Goal: Task Accomplishment & Management: Use online tool/utility

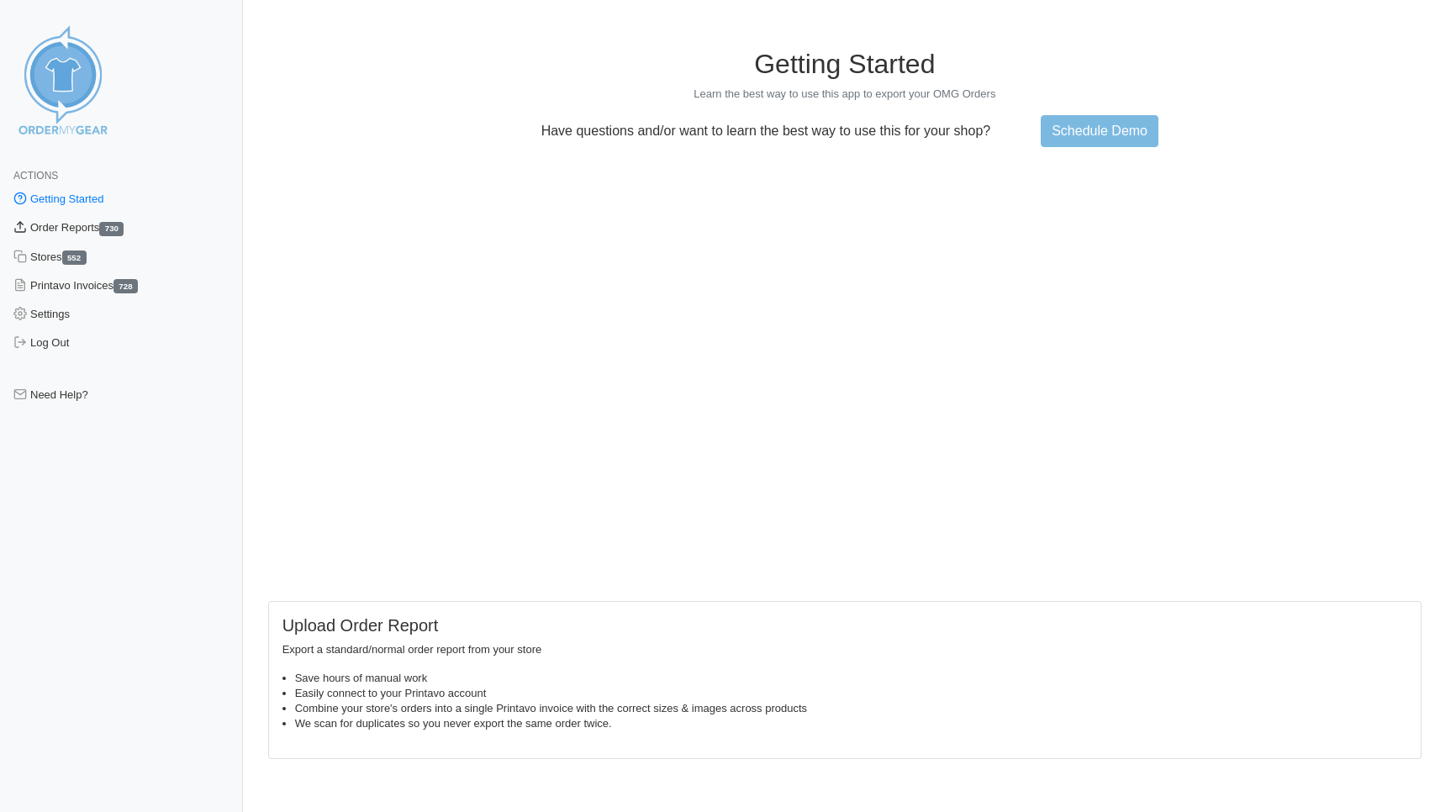
click at [63, 232] on link "Order Reports 730" at bounding box center [122, 228] width 243 height 29
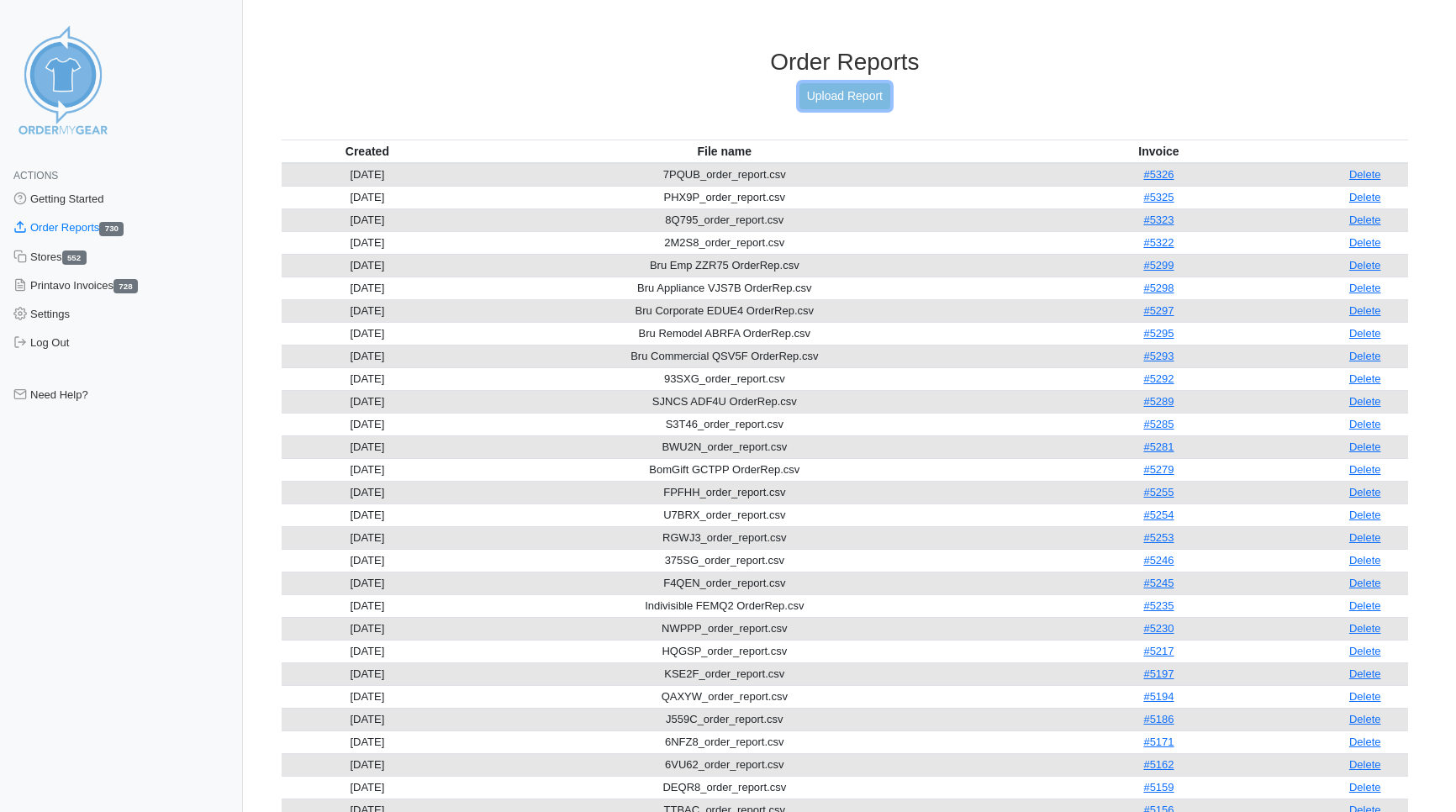
click at [845, 90] on link "Upload Report" at bounding box center [846, 96] width 91 height 26
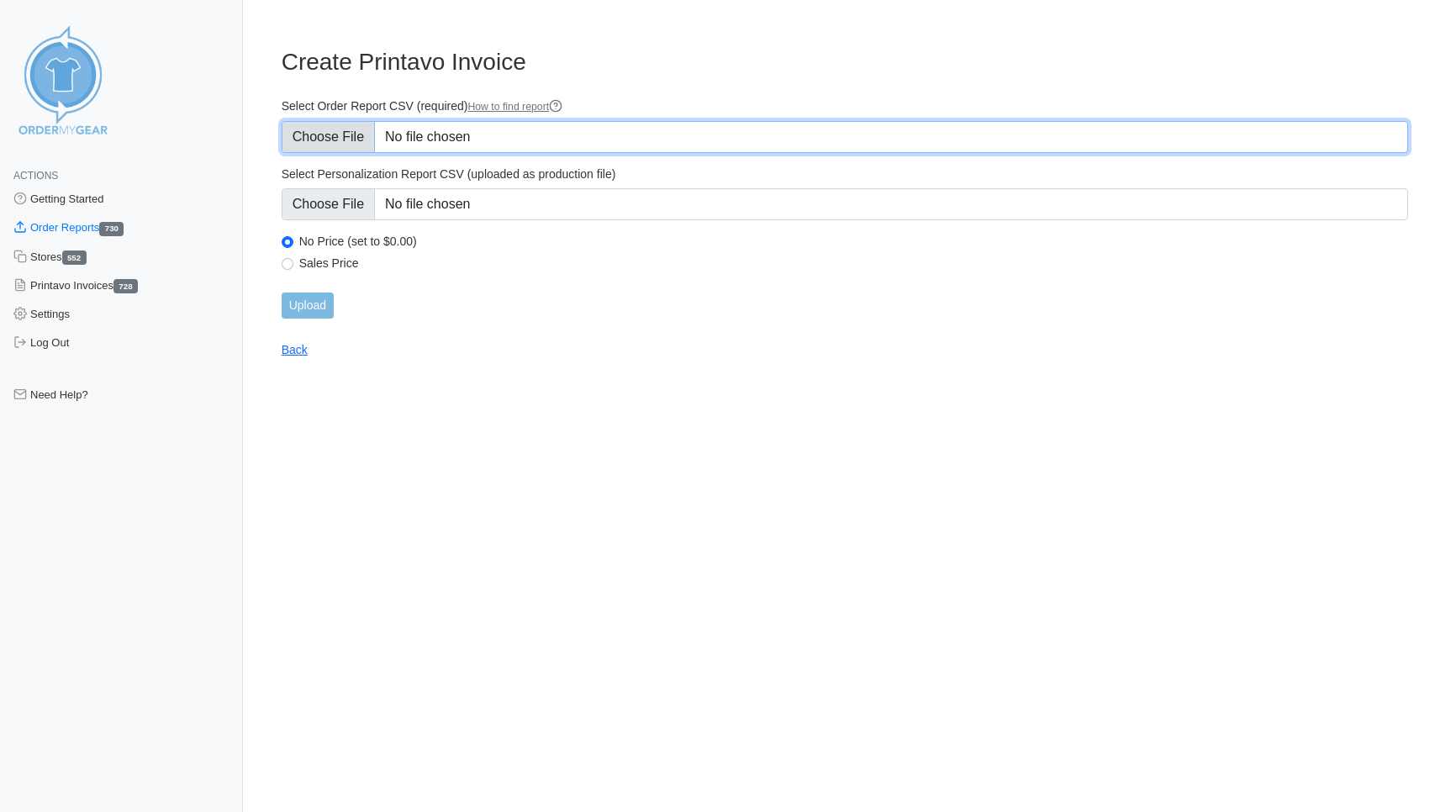
click at [325, 140] on input "Select Order Report CSV (required) How to find report" at bounding box center [845, 137] width 1127 height 32
type input "C:\fakepath\ZQVTQ_order_report.csv"
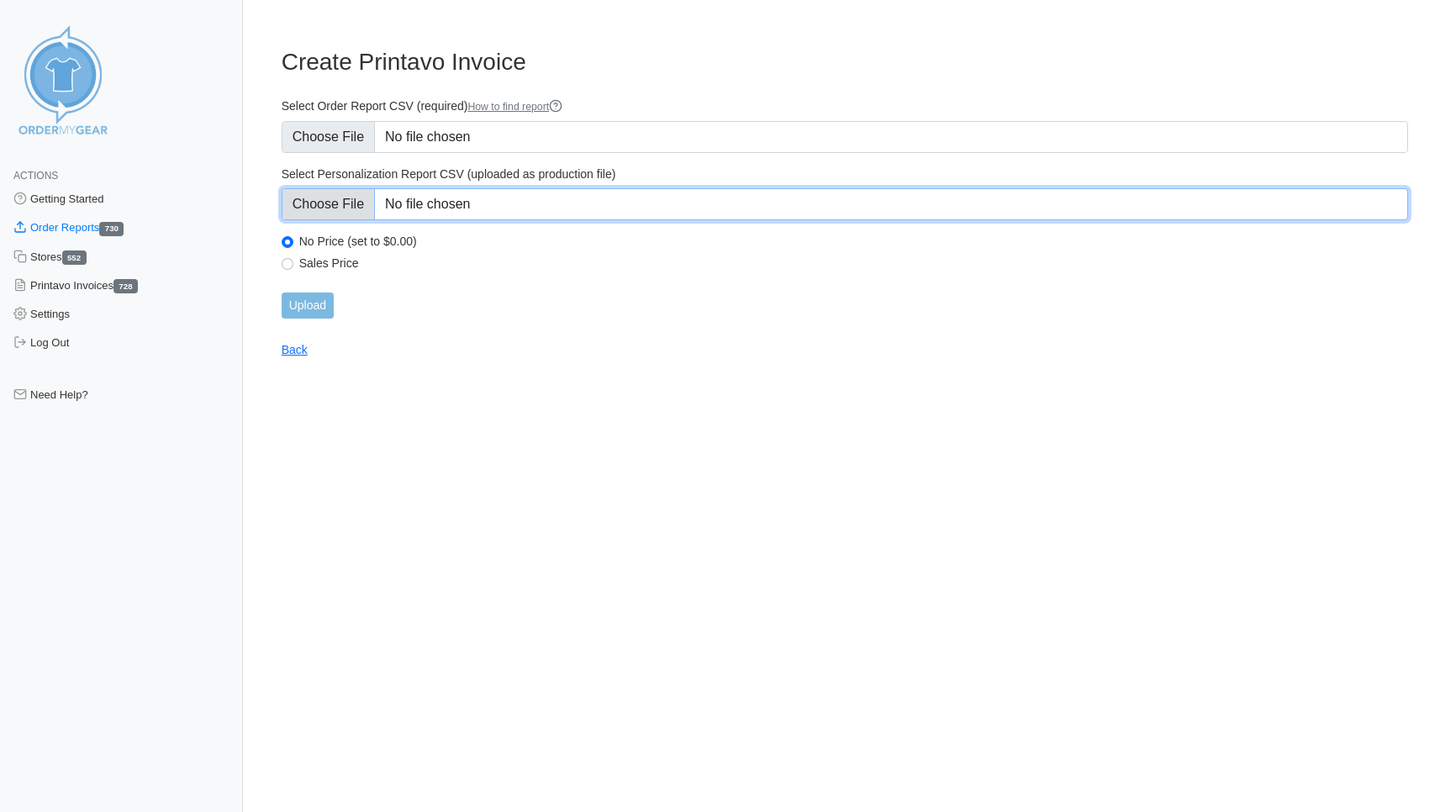
click at [315, 213] on input "Select Personalization Report CSV (uploaded as production file)" at bounding box center [845, 205] width 1127 height 32
type input "C:\fakepath\ZQVTQ_personalization_report.csv"
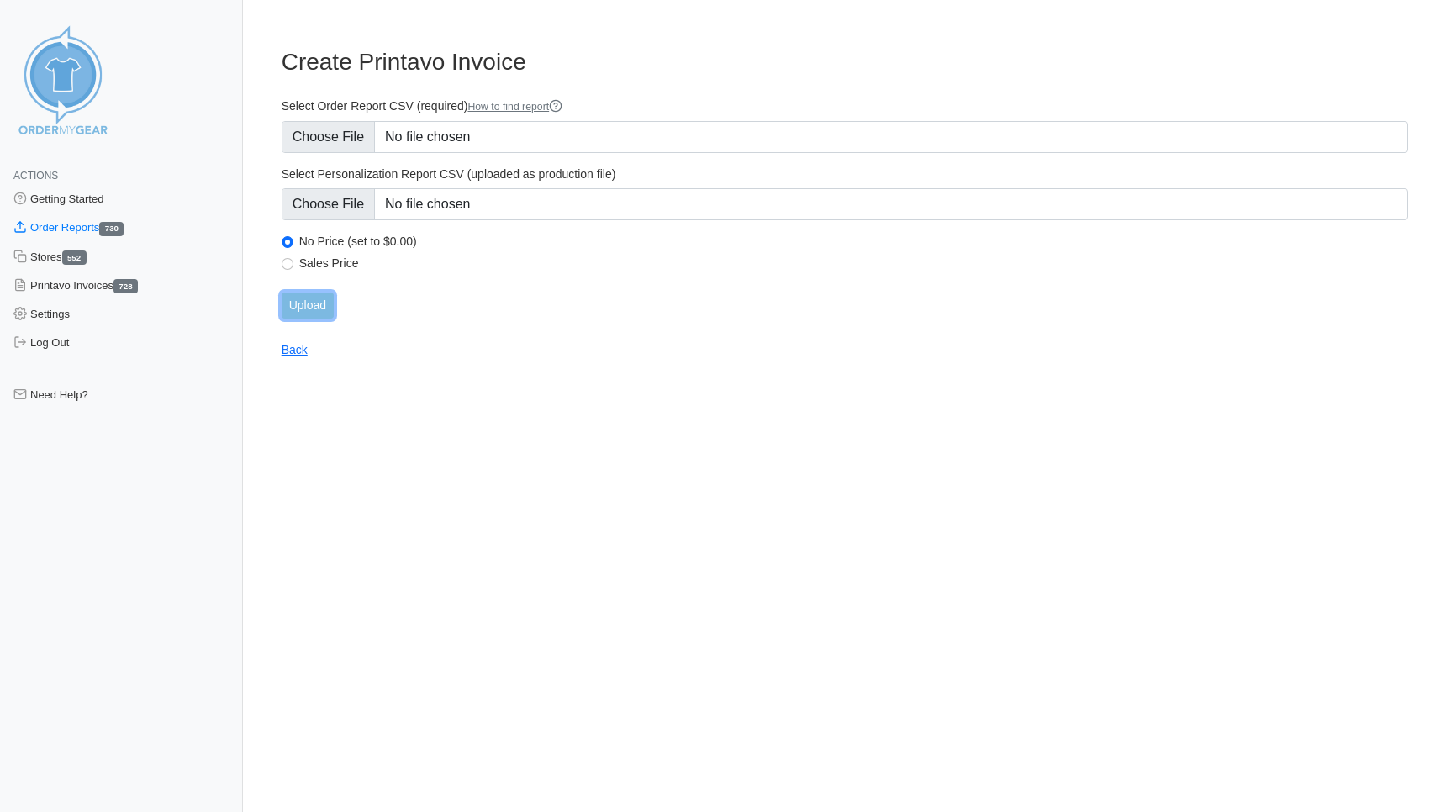
click at [295, 305] on input "Upload" at bounding box center [307, 305] width 52 height 26
